Goal: Transaction & Acquisition: Download file/media

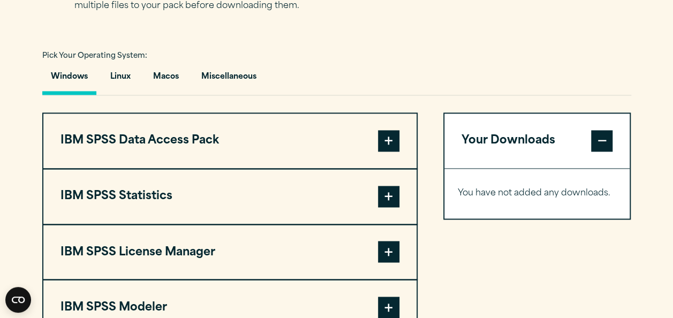
scroll to position [758, 0]
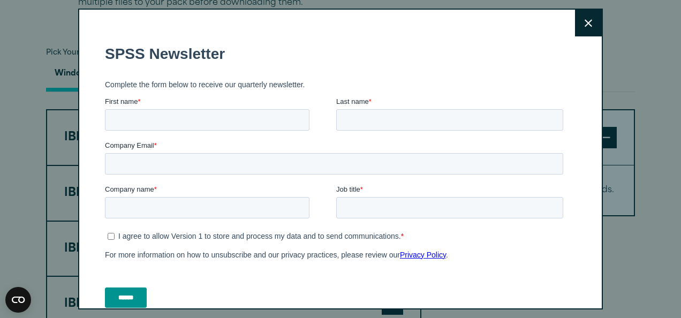
click at [575, 27] on button "Close" at bounding box center [588, 23] width 27 height 27
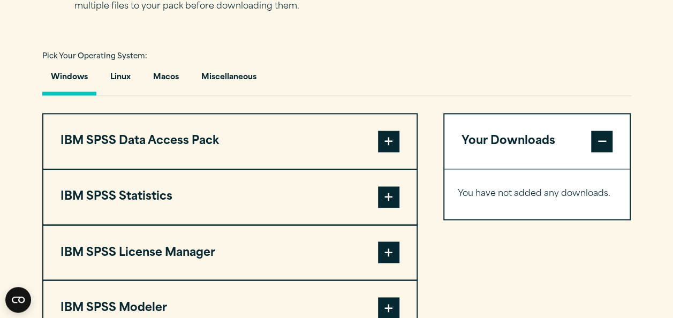
scroll to position [741, 0]
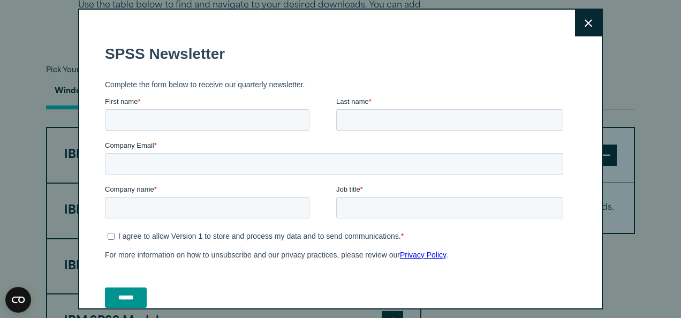
click at [581, 18] on button "Close" at bounding box center [588, 23] width 27 height 27
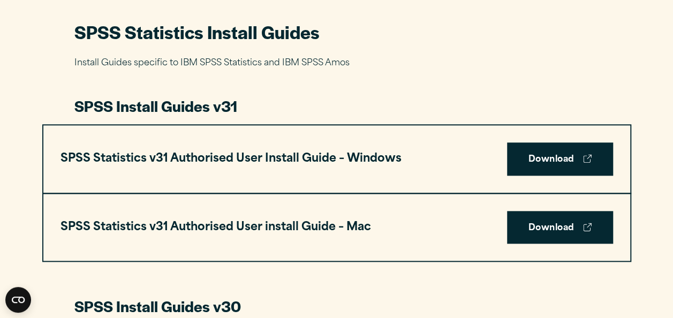
scroll to position [504, 0]
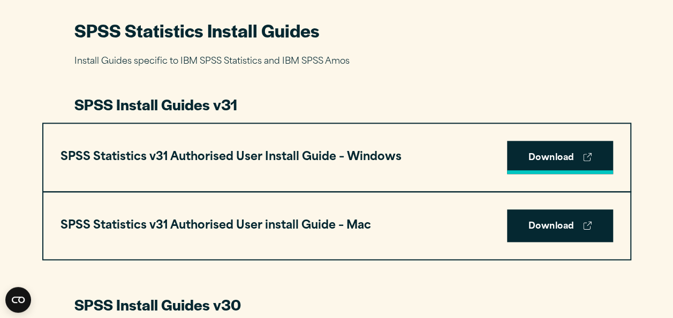
click at [581, 159] on link "Download" at bounding box center [560, 157] width 106 height 33
click at [556, 162] on link "Download" at bounding box center [560, 157] width 106 height 33
click at [549, 160] on link "Download" at bounding box center [560, 157] width 106 height 33
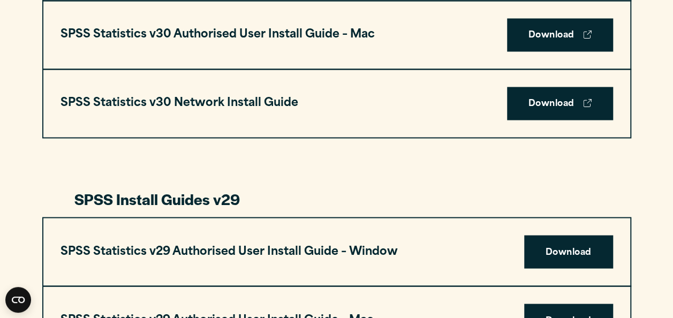
scroll to position [896, 0]
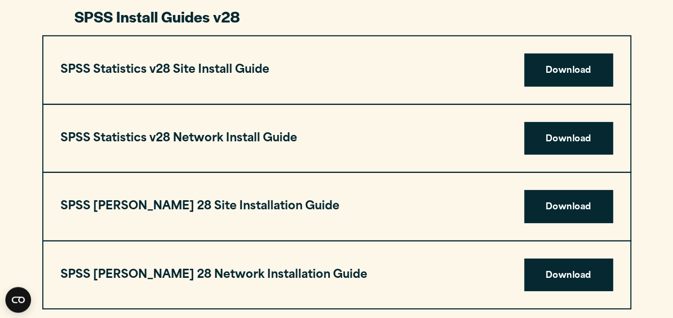
click at [432, 285] on div "SPSS Amos 28 Network Installation Guide Download" at bounding box center [336, 275] width 587 height 67
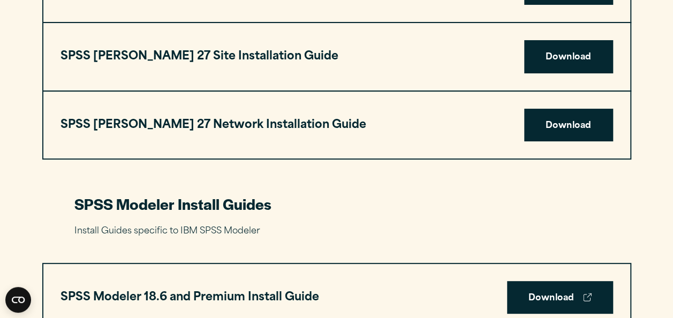
scroll to position [2082, 0]
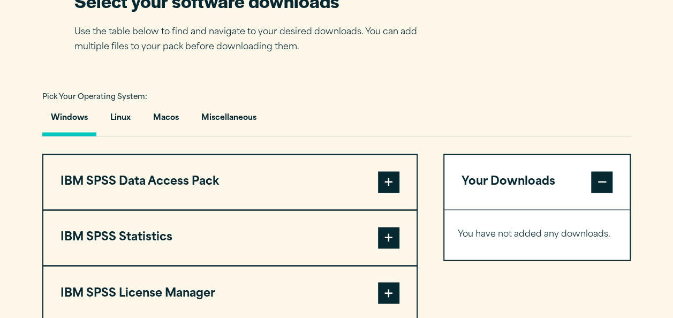
scroll to position [714, 0]
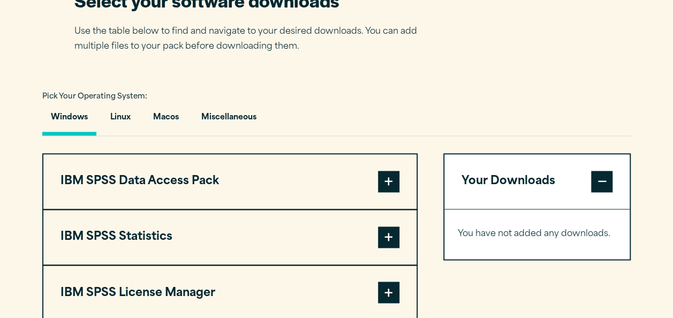
click at [393, 235] on span at bounding box center [388, 237] width 21 height 21
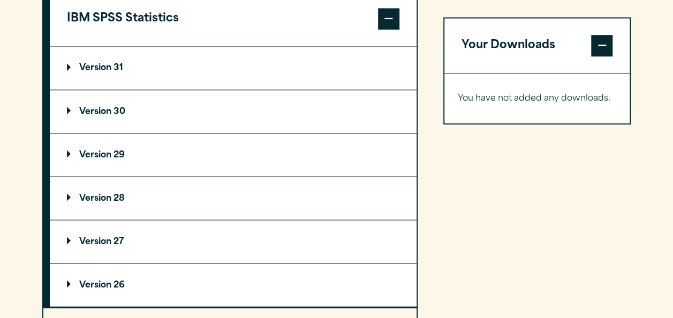
scroll to position [932, 0]
click at [119, 120] on summary "Version 30" at bounding box center [233, 112] width 367 height 43
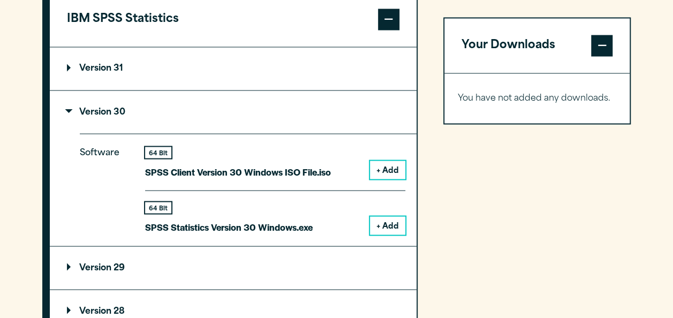
click at [385, 227] on button "+ Add" at bounding box center [387, 225] width 35 height 18
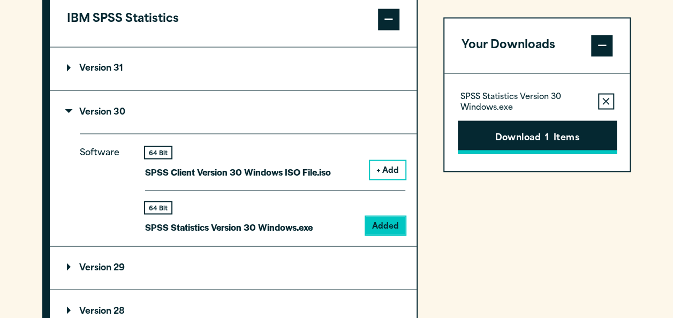
click at [537, 141] on button "Download 1 Items" at bounding box center [537, 136] width 159 height 33
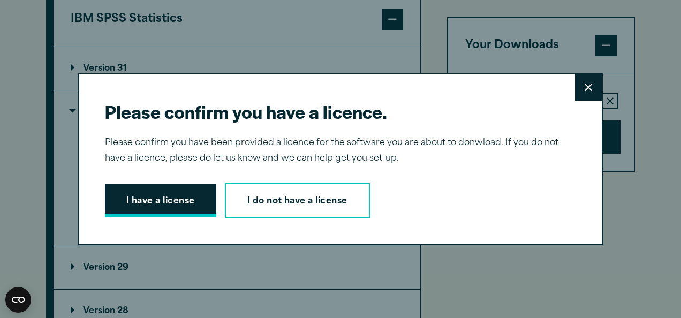
click at [151, 199] on button "I have a license" at bounding box center [160, 200] width 111 height 33
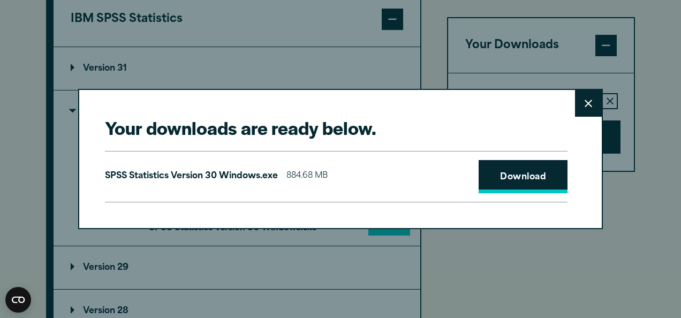
click at [508, 177] on link "Download" at bounding box center [523, 176] width 89 height 33
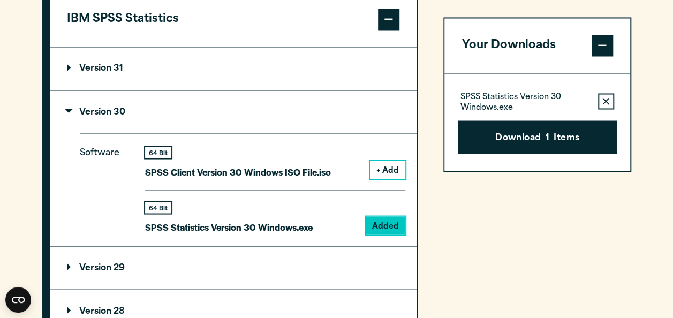
click at [485, 270] on div "Your downloads are ready below. Close SPSS Statistics Version 30 Windows.exe 88…" at bounding box center [336, 159] width 673 height 318
click at [572, 224] on div "Your Downloads SPSS Statistics Version 30 Windows.exe Remove this item from you…" at bounding box center [537, 261] width 188 height 652
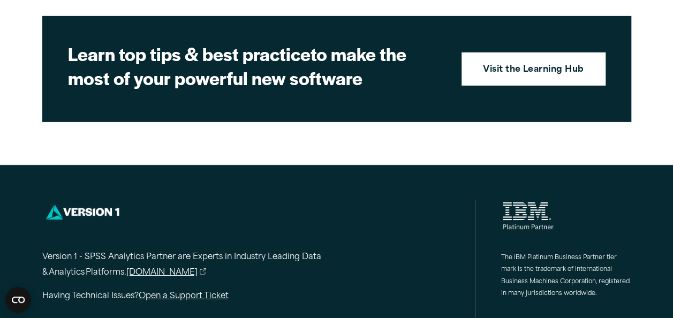
scroll to position [1656, 0]
